Goal: Task Accomplishment & Management: Manage account settings

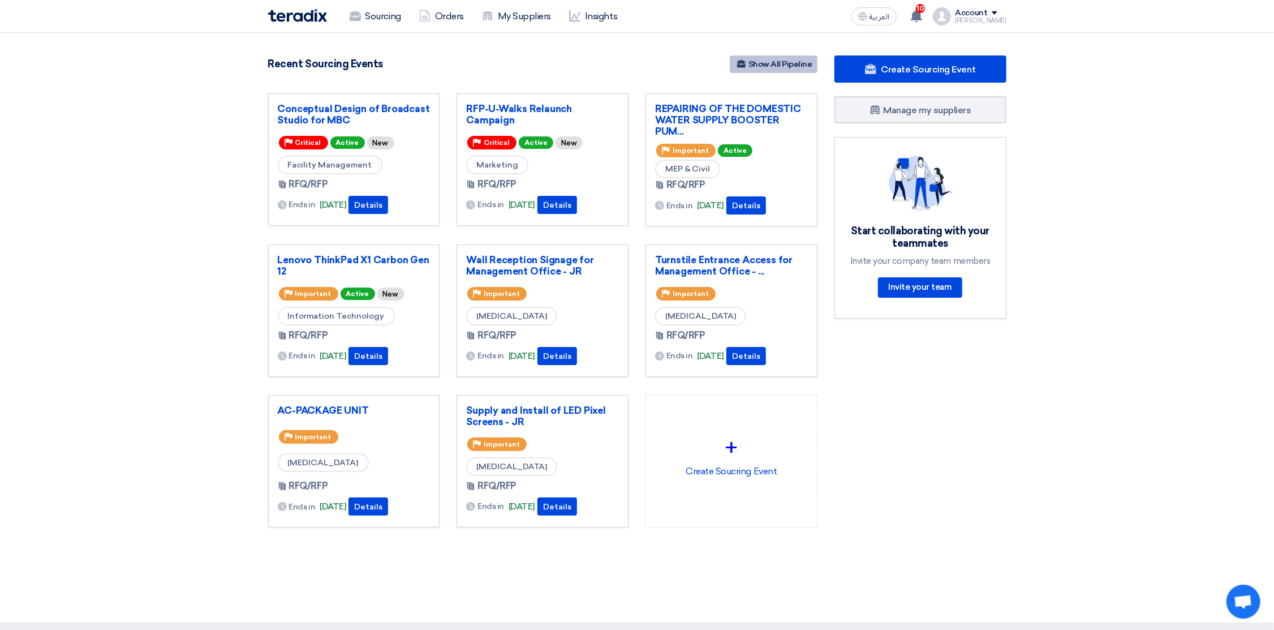
click at [778, 66] on link "Show All Pipeline" at bounding box center [774, 64] width 88 height 18
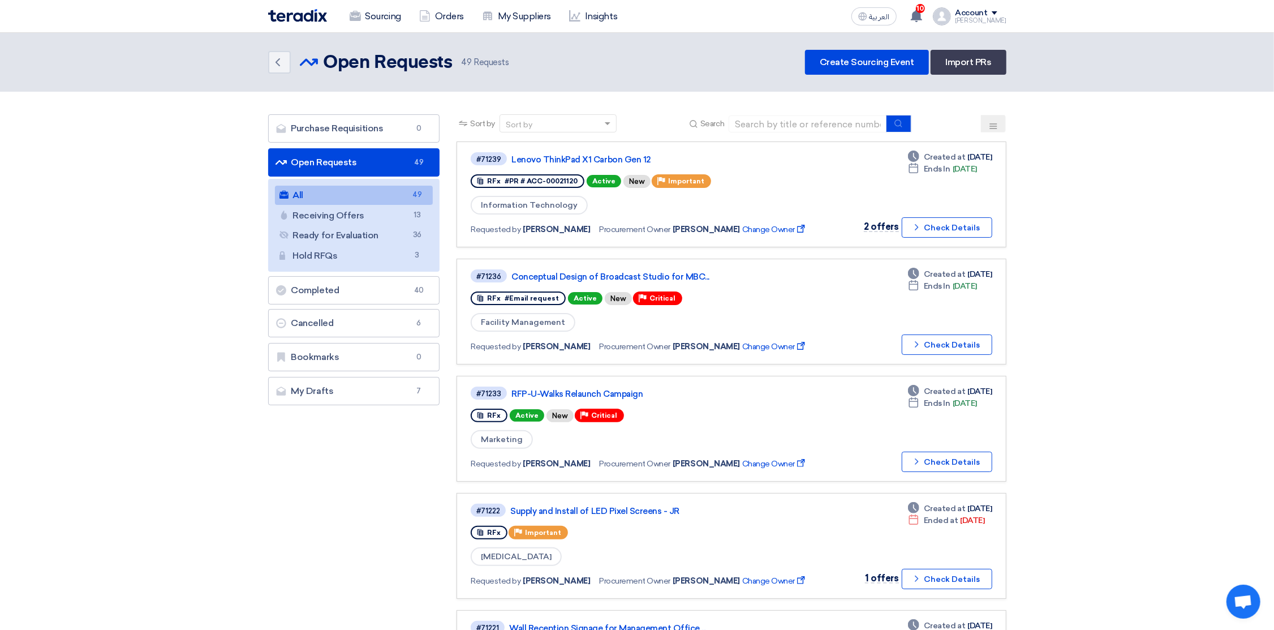
click at [292, 18] on img at bounding box center [297, 15] width 59 height 13
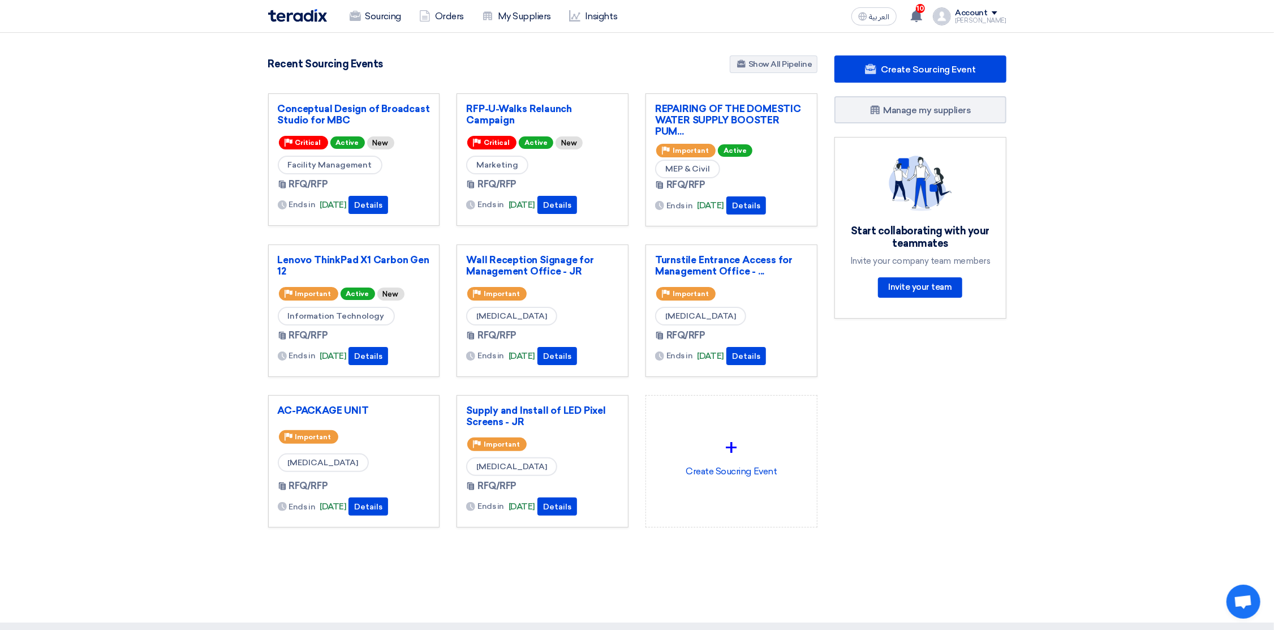
click at [972, 12] on div "Account" at bounding box center [972, 13] width 32 height 10
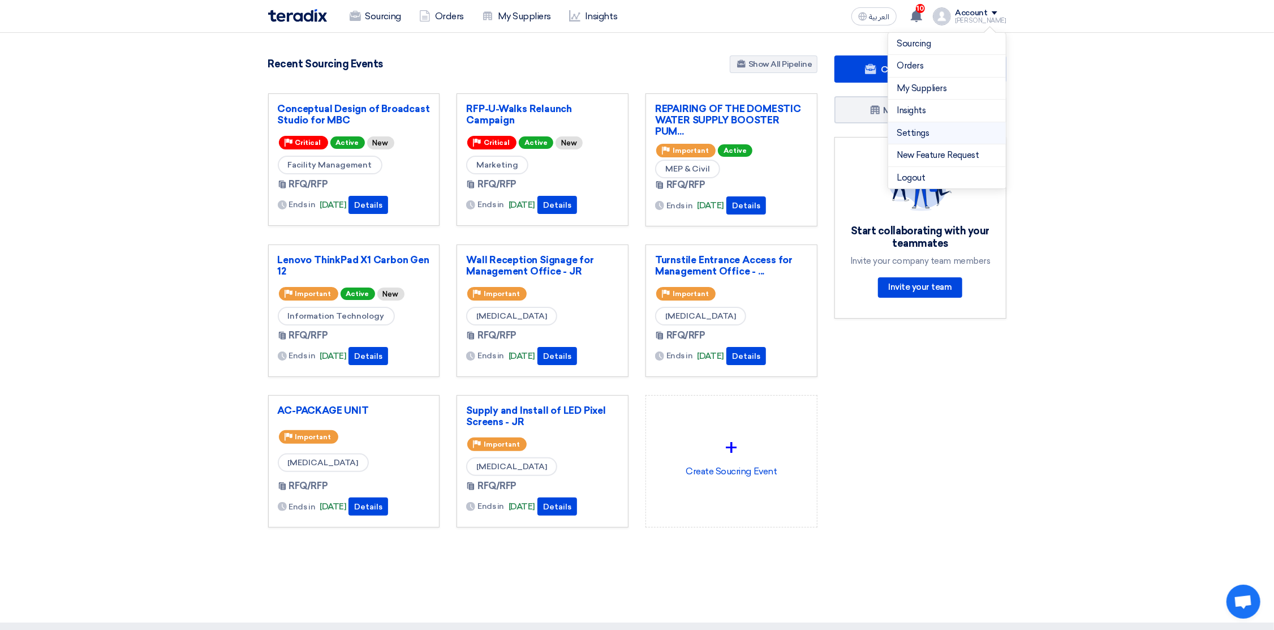
click at [925, 132] on link "Settings" at bounding box center [948, 133] width 100 height 13
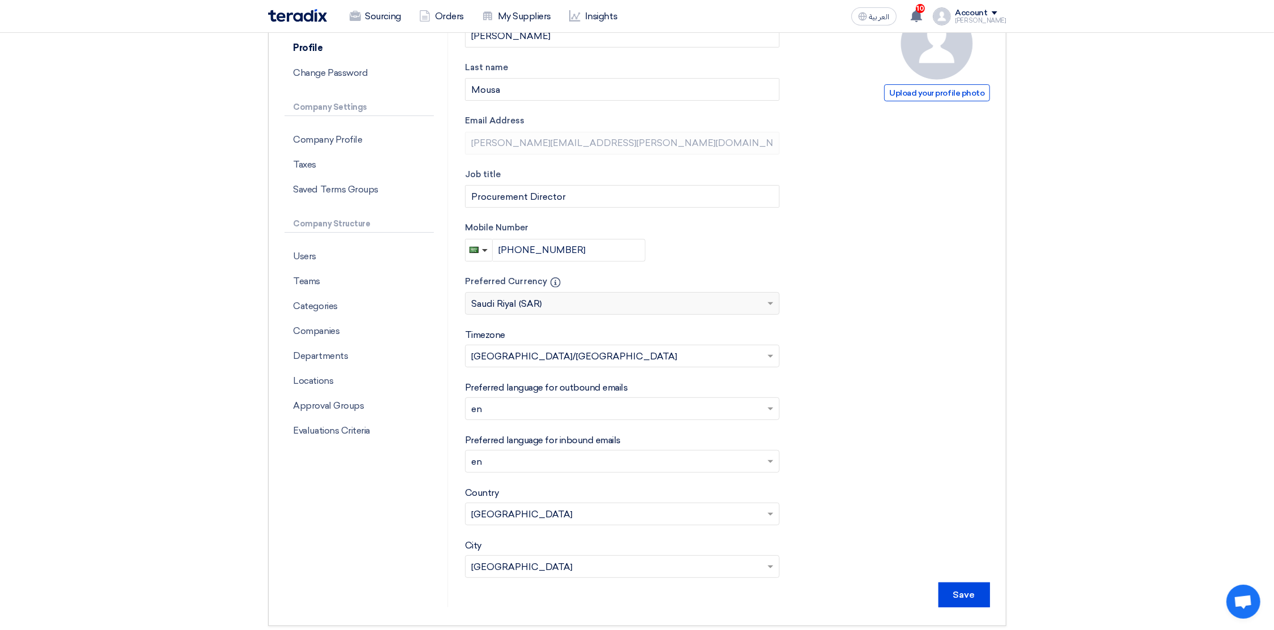
scroll to position [170, 0]
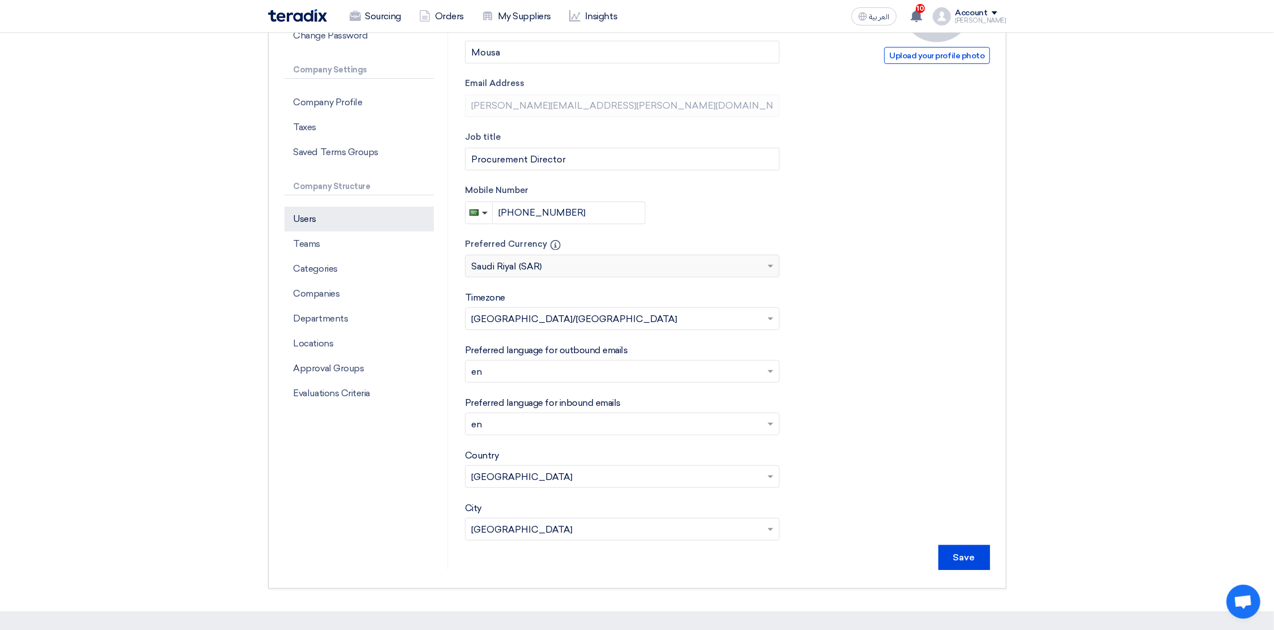
click at [317, 225] on p "Users" at bounding box center [359, 219] width 149 height 25
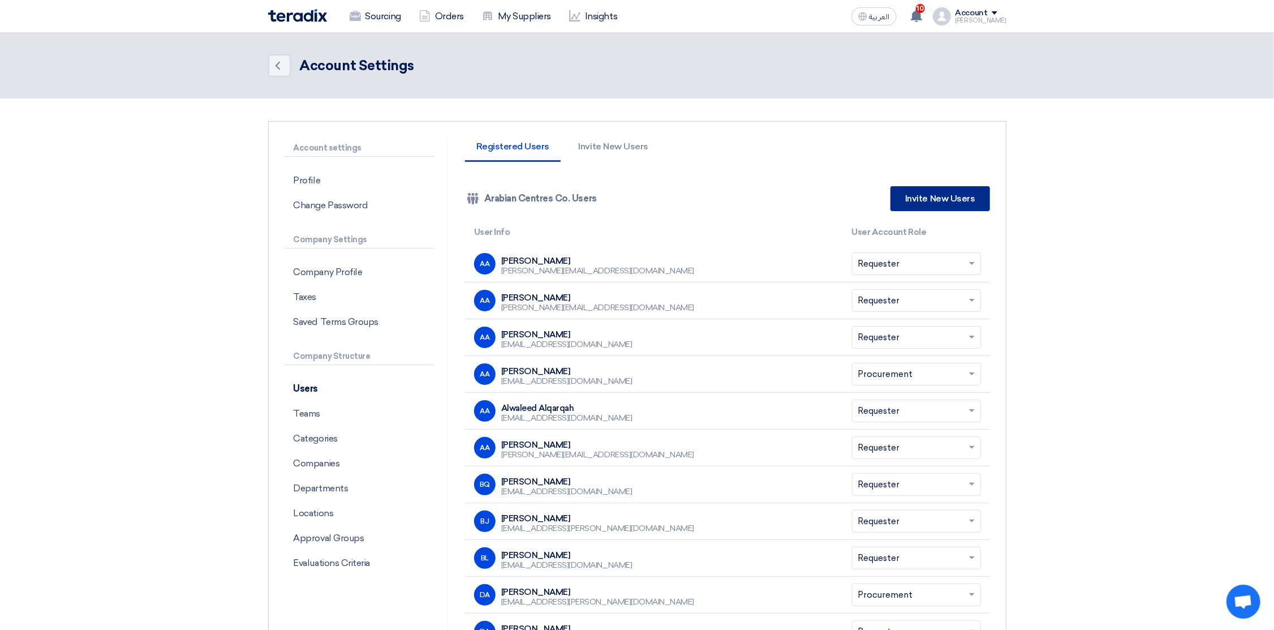
click at [950, 192] on link "Invite New Users" at bounding box center [940, 198] width 99 height 25
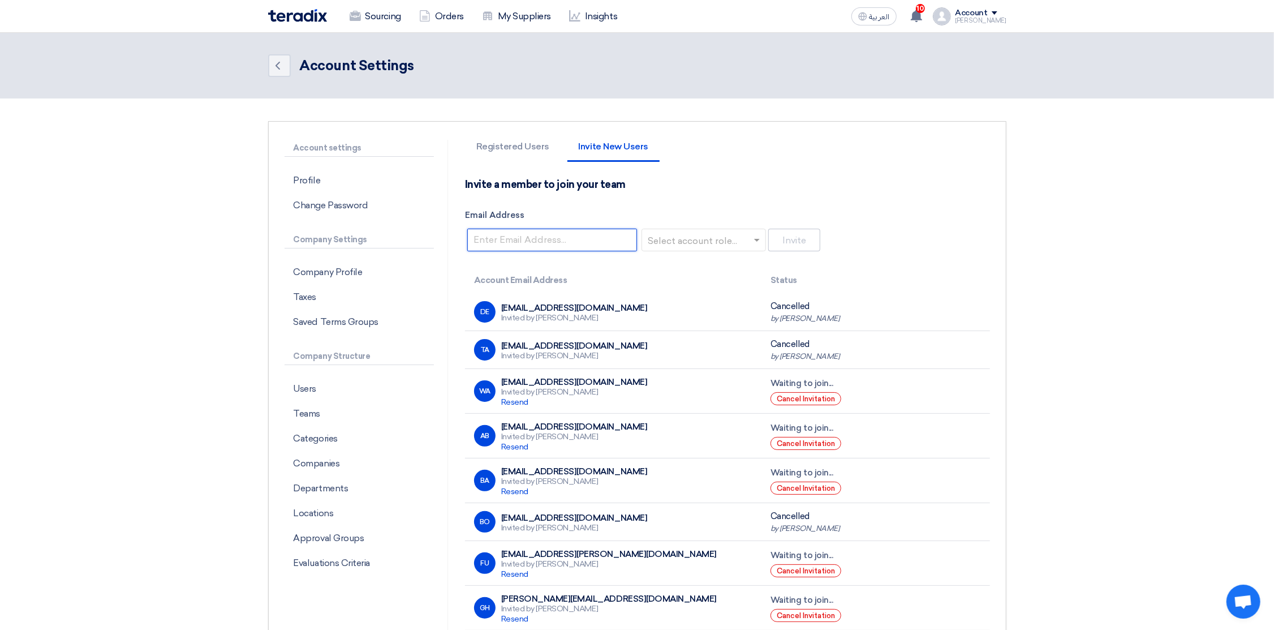
click at [521, 239] on input "Email Address" at bounding box center [552, 240] width 170 height 23
paste input "[PERSON_NAME][EMAIL_ADDRESS][DOMAIN_NAME]"
type input "[PERSON_NAME][EMAIL_ADDRESS][DOMAIN_NAME]"
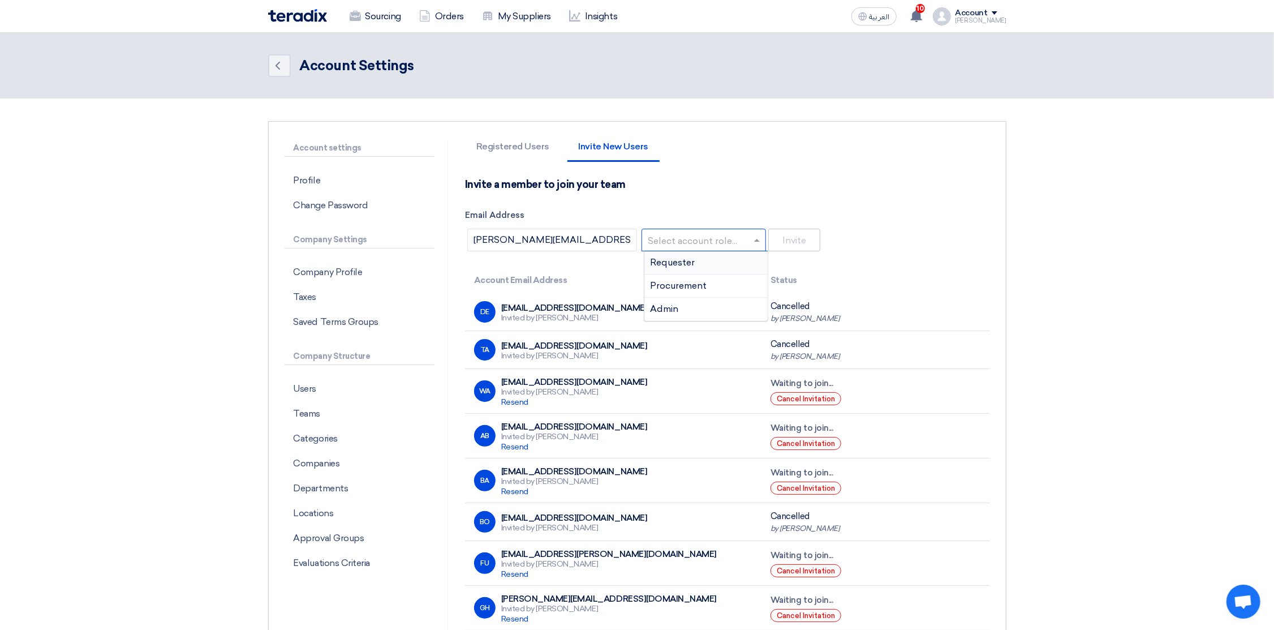
click at [698, 239] on input "text" at bounding box center [700, 240] width 101 height 19
click at [683, 263] on span "Requester" at bounding box center [672, 262] width 45 height 11
click at [799, 240] on button "Invite" at bounding box center [795, 240] width 52 height 23
